Goal: Transaction & Acquisition: Purchase product/service

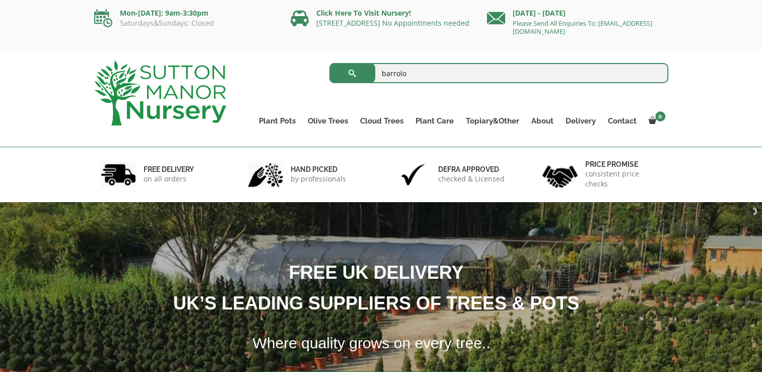
type input "barrolo"
click at [329, 63] on button "submit" at bounding box center [352, 73] width 46 height 20
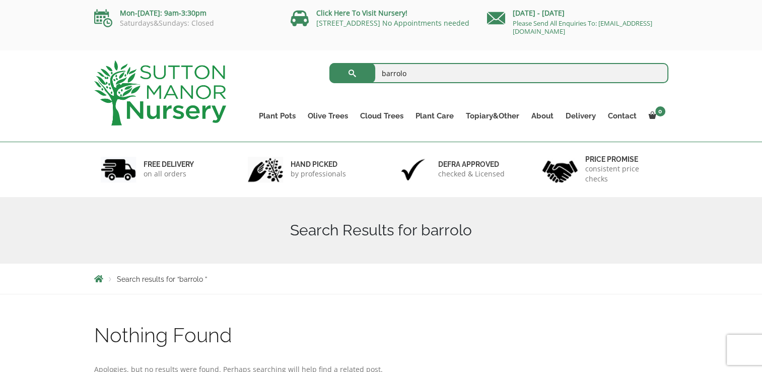
drag, startPoint x: 426, startPoint y: 68, endPoint x: 361, endPoint y: 63, distance: 65.6
click at [361, 63] on form "barrolo Search for:" at bounding box center [498, 72] width 339 height 25
type input "barolo"
click at [329, 63] on button "submit" at bounding box center [352, 73] width 46 height 20
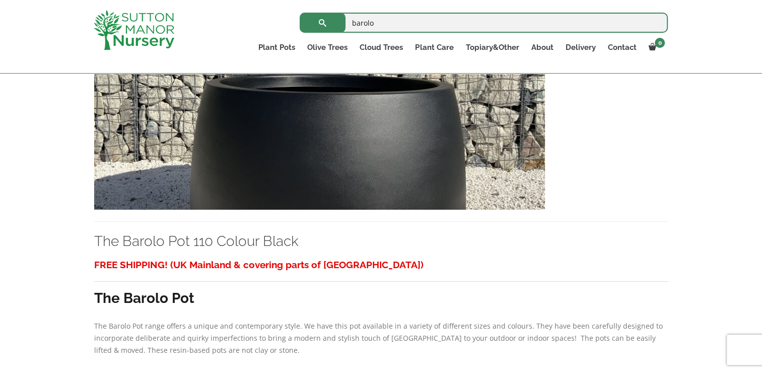
scroll to position [2166, 0]
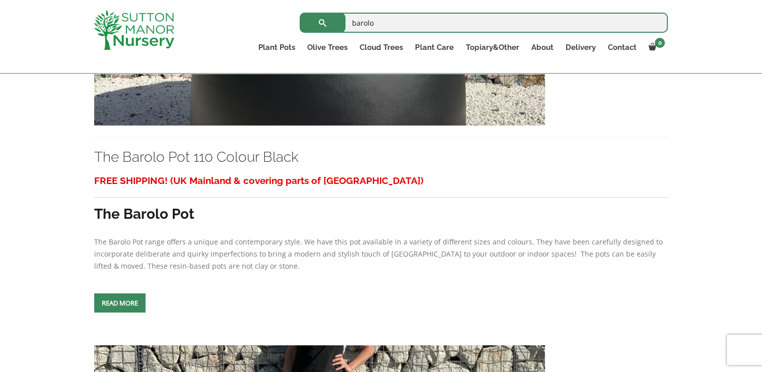
click at [258, 99] on img at bounding box center [319, 17] width 451 height 217
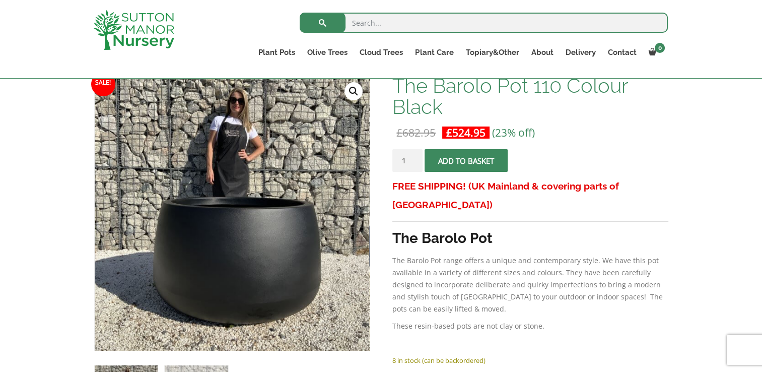
scroll to position [202, 0]
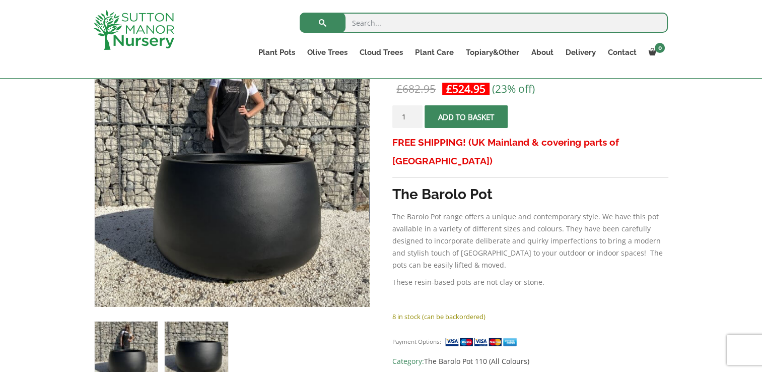
click at [193, 353] on img at bounding box center [196, 352] width 63 height 63
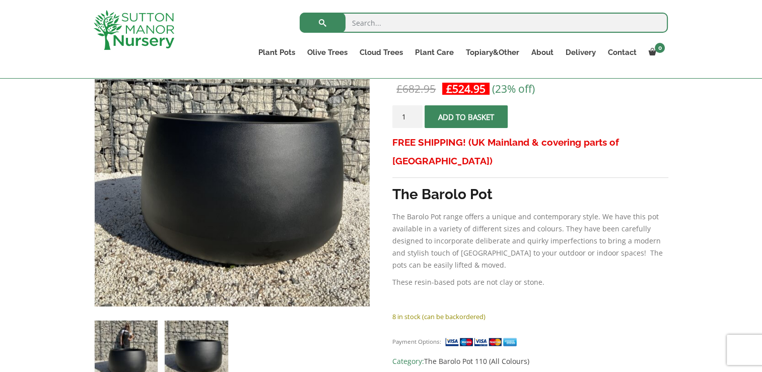
click at [127, 361] on img at bounding box center [126, 351] width 63 height 63
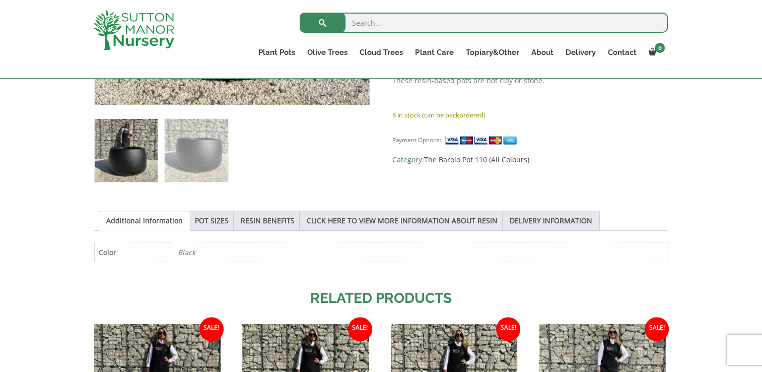
scroll to position [252, 0]
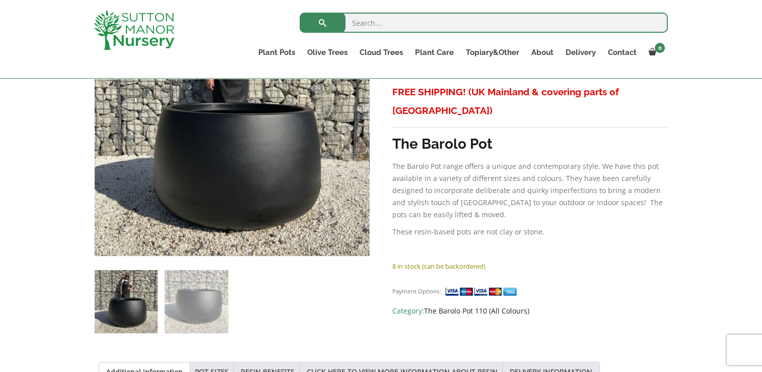
click at [493, 306] on link "The Barolo Pot 110 (All Colours)" at bounding box center [476, 311] width 105 height 10
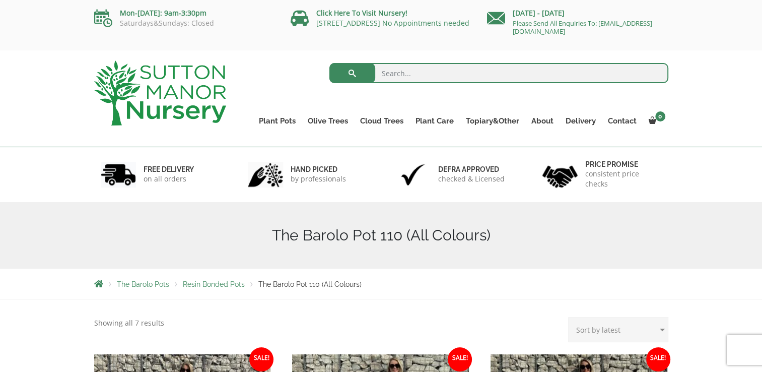
click at [22, 222] on div "The Barolo Pot 110 (All Colours)" at bounding box center [381, 235] width 762 height 67
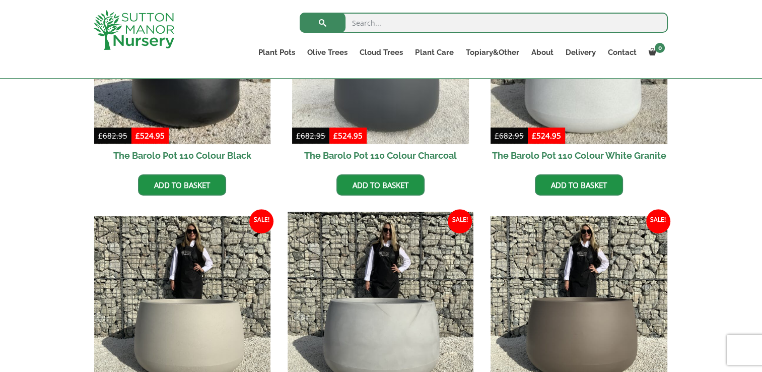
scroll to position [453, 0]
